Goal: Task Accomplishment & Management: Manage account settings

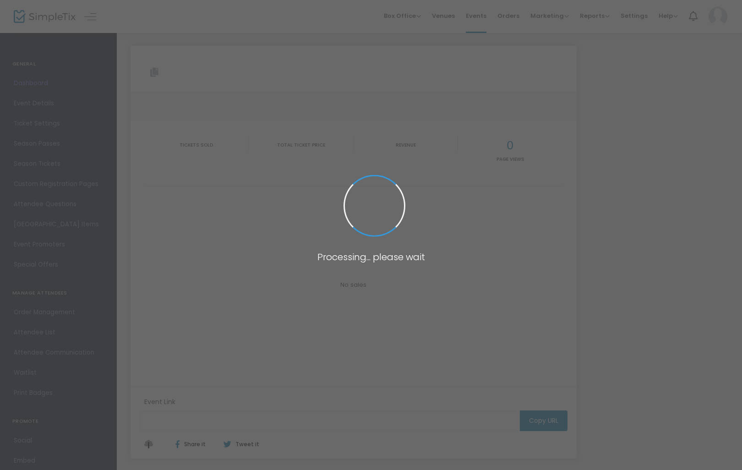
type input "https://www.simpletix.com/e/the-spirit-of-christmas-with-the-new-york-tickets-2…"
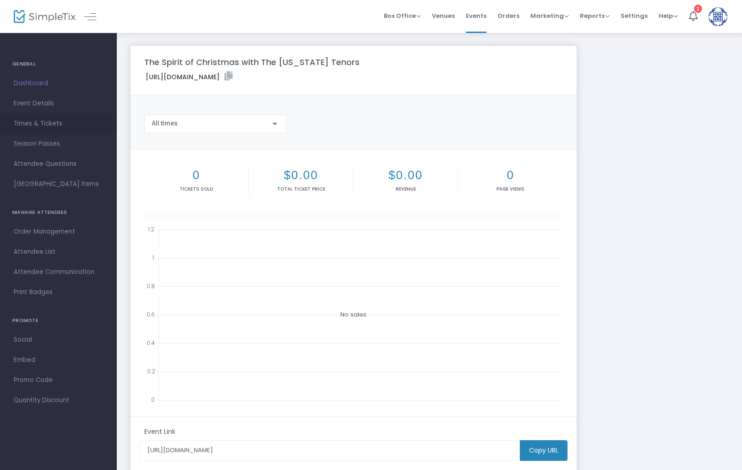
click at [38, 121] on span "Times & Tickets" at bounding box center [58, 124] width 89 height 12
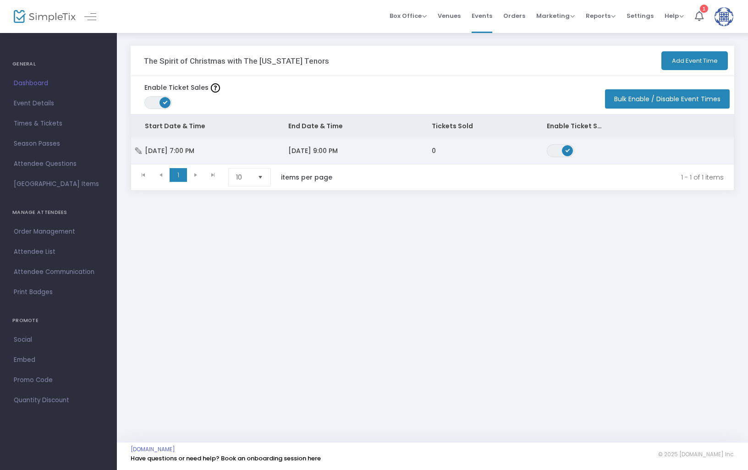
click at [313, 144] on td "12/12/2025 9:00 PM" at bounding box center [346, 150] width 143 height 27
